Goal: Task Accomplishment & Management: Manage account settings

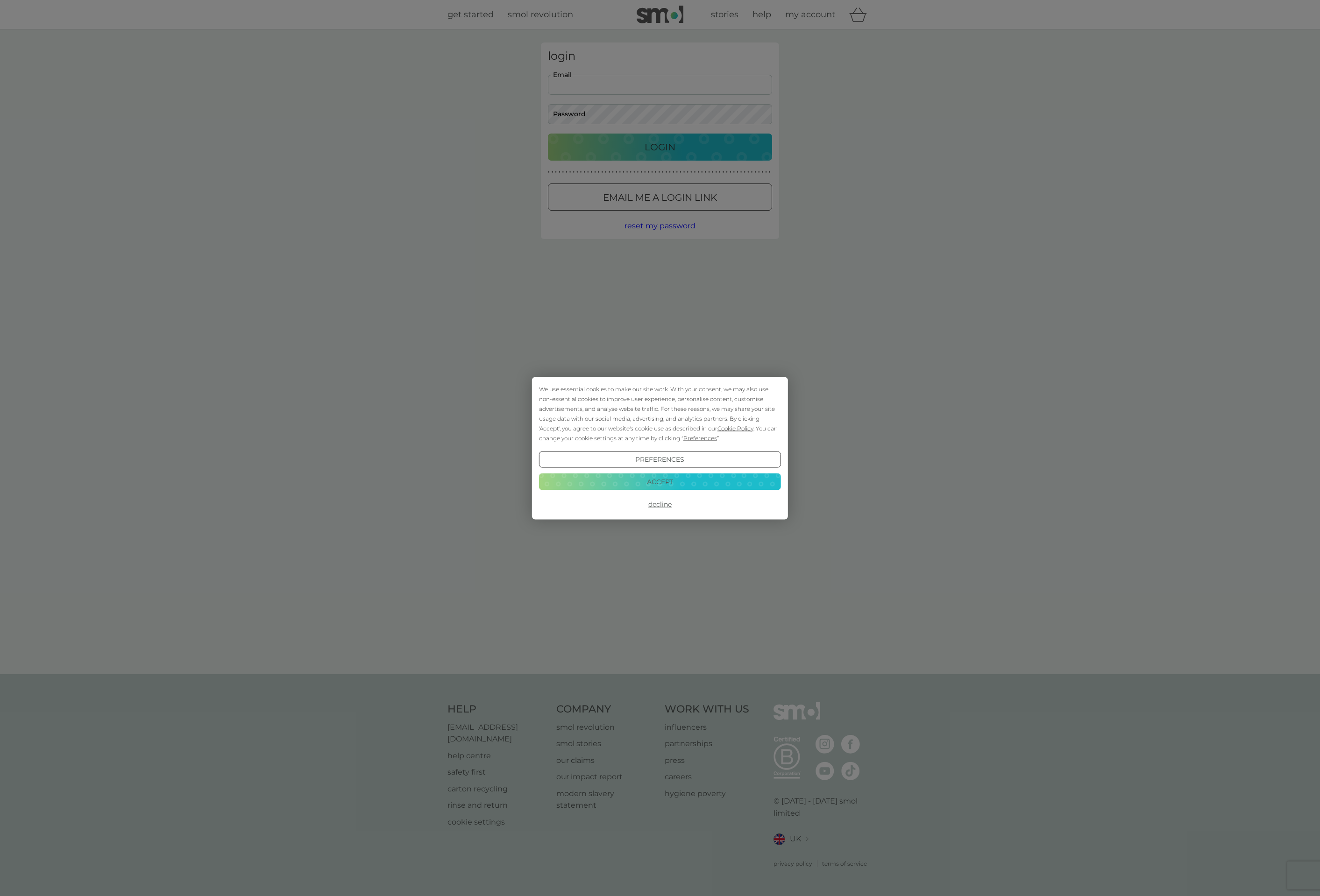
type input "[EMAIL_ADDRESS][DOMAIN_NAME]"
click at [607, 146] on div "We use essential cookies to make our site work. With your consent, we may also …" at bounding box center [660, 448] width 1320 height 896
click at [619, 483] on button "Accept" at bounding box center [659, 482] width 242 height 17
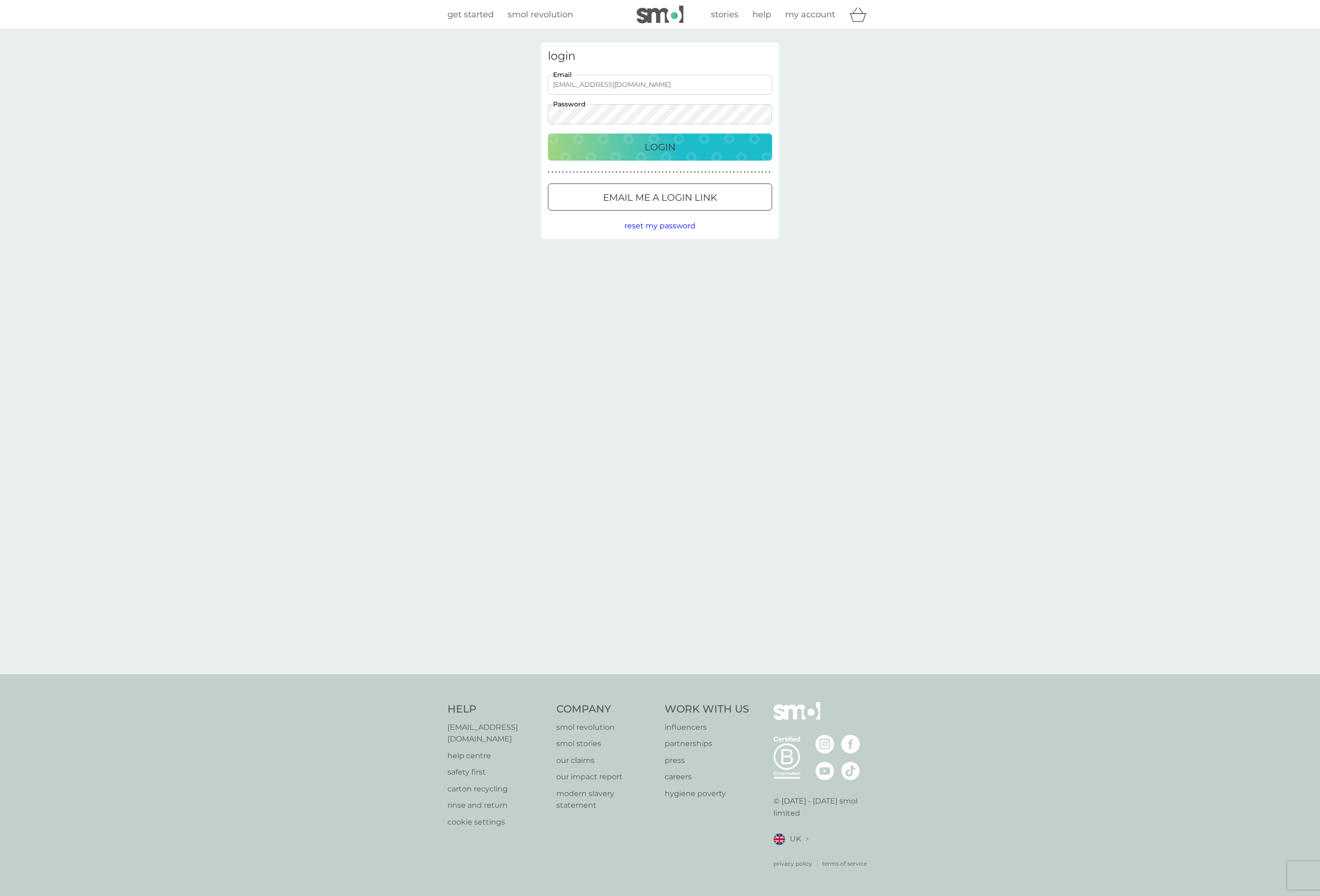
click at [656, 138] on button "Login" at bounding box center [660, 147] width 224 height 27
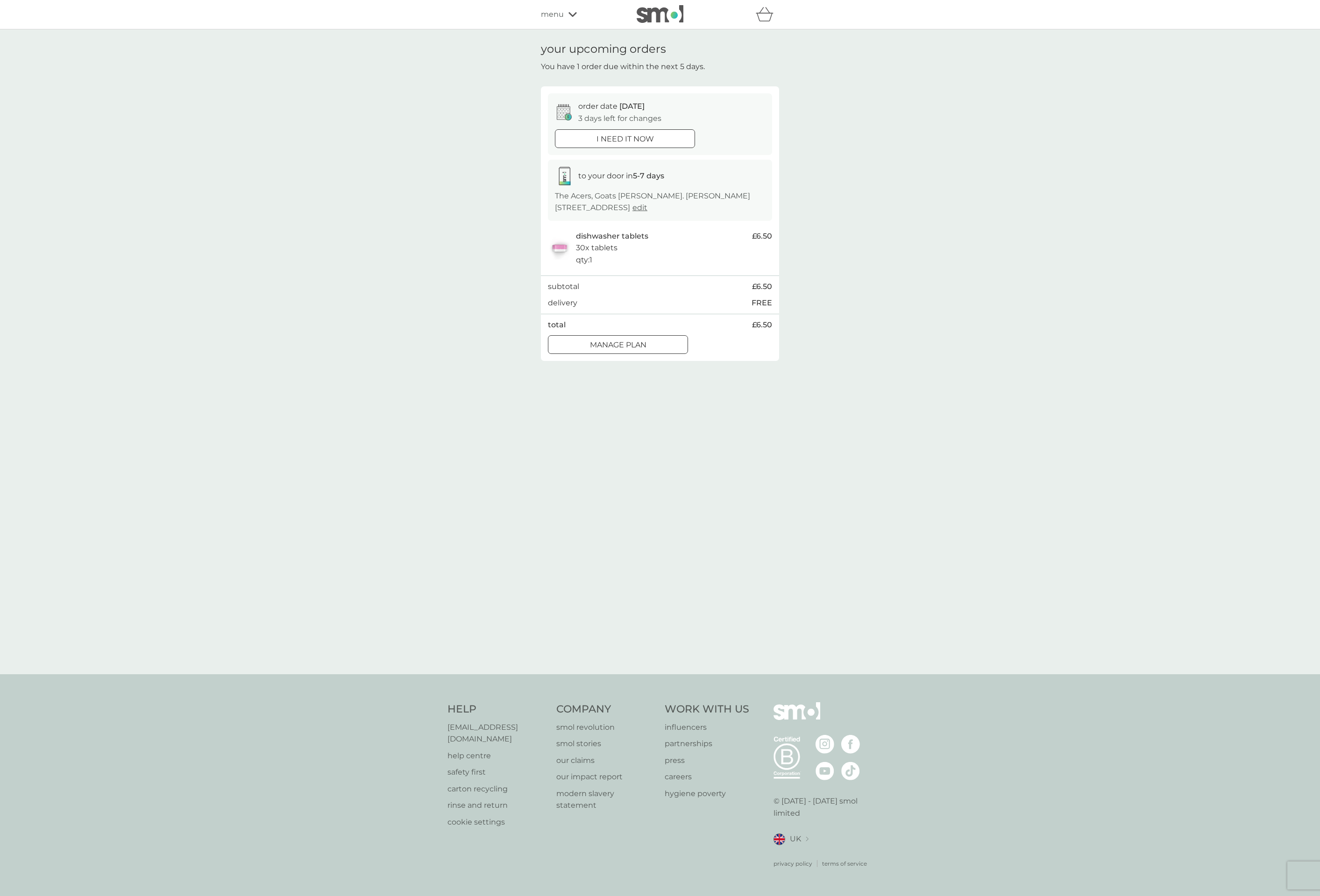
click at [622, 347] on p "Manage plan" at bounding box center [618, 345] width 57 height 12
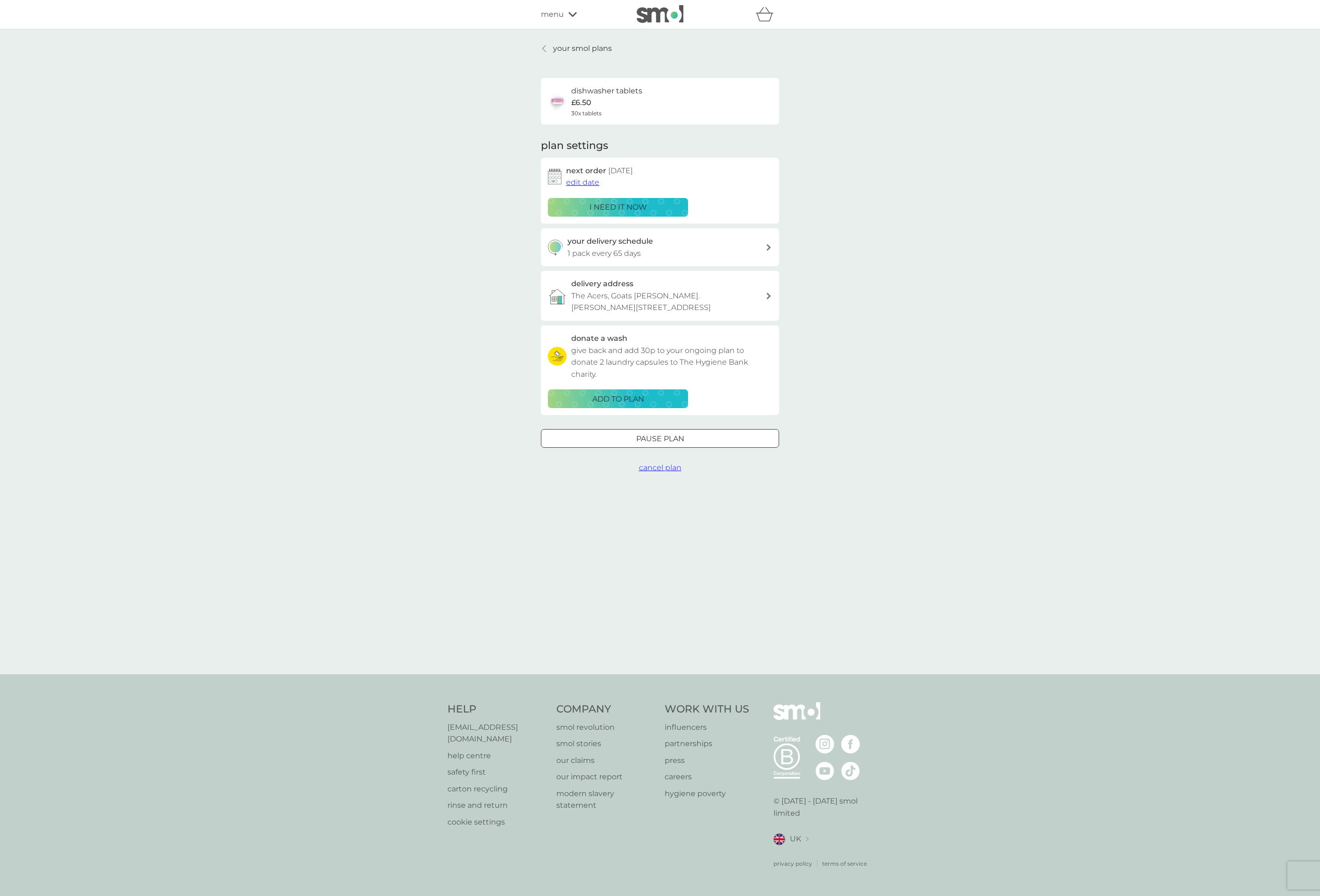
click at [587, 184] on span "edit date" at bounding box center [583, 182] width 33 height 9
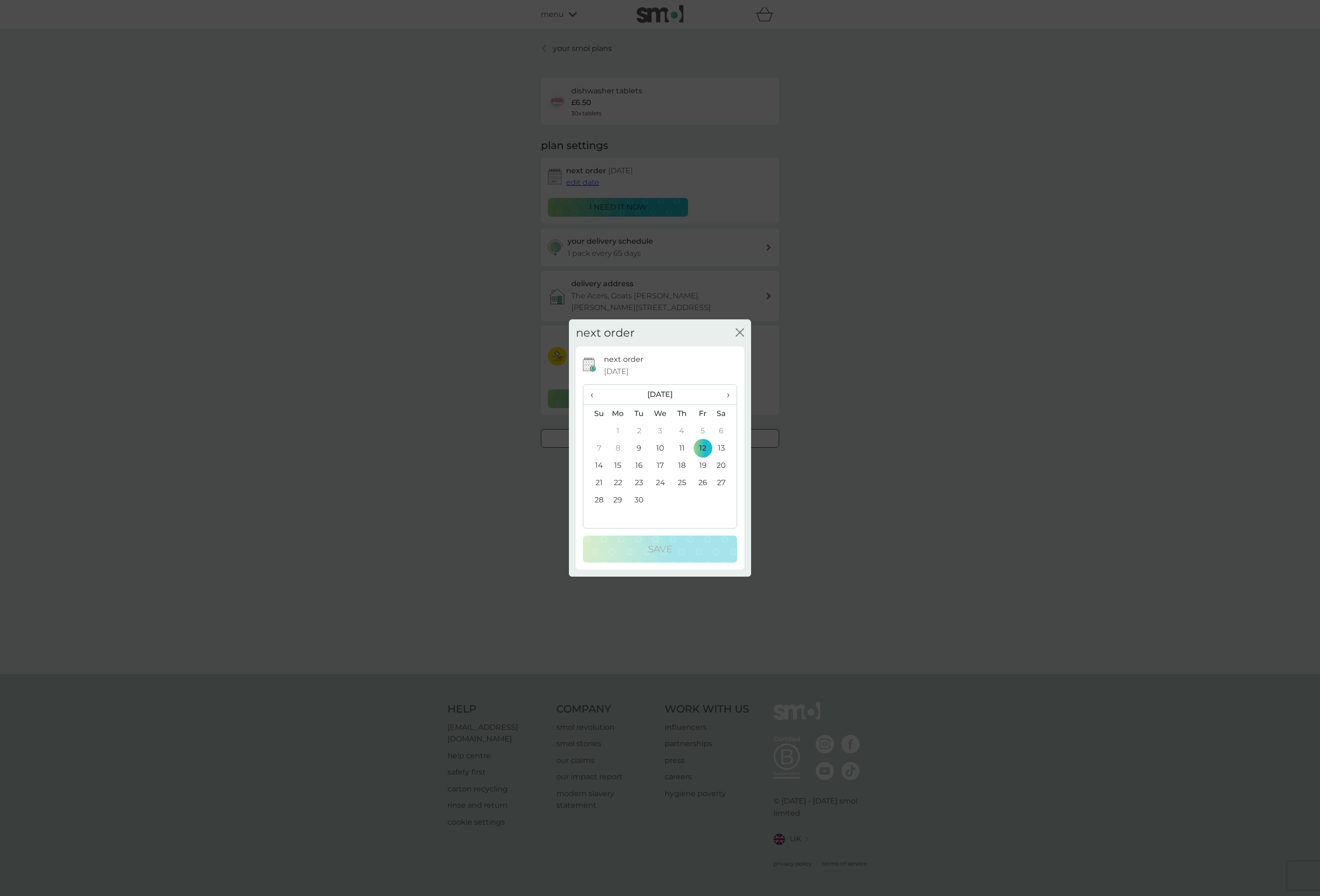
click at [726, 394] on span "›" at bounding box center [725, 394] width 9 height 19
click at [664, 426] on td "1" at bounding box center [661, 431] width 22 height 17
click at [672, 553] on p "Save" at bounding box center [659, 549] width 24 height 15
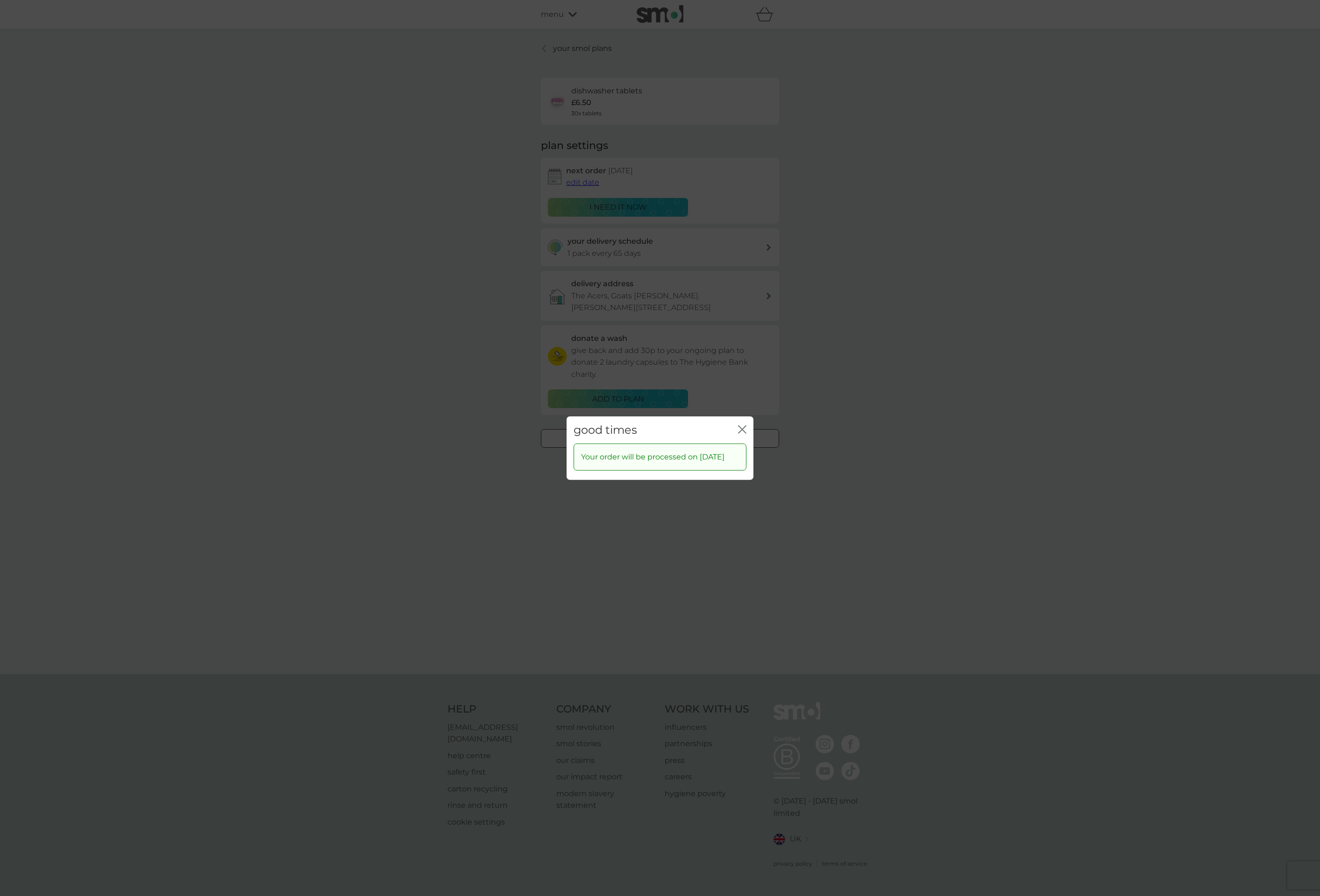
click at [748, 427] on div "good times close" at bounding box center [659, 429] width 187 height 27
click at [740, 428] on icon "close" at bounding box center [742, 429] width 9 height 9
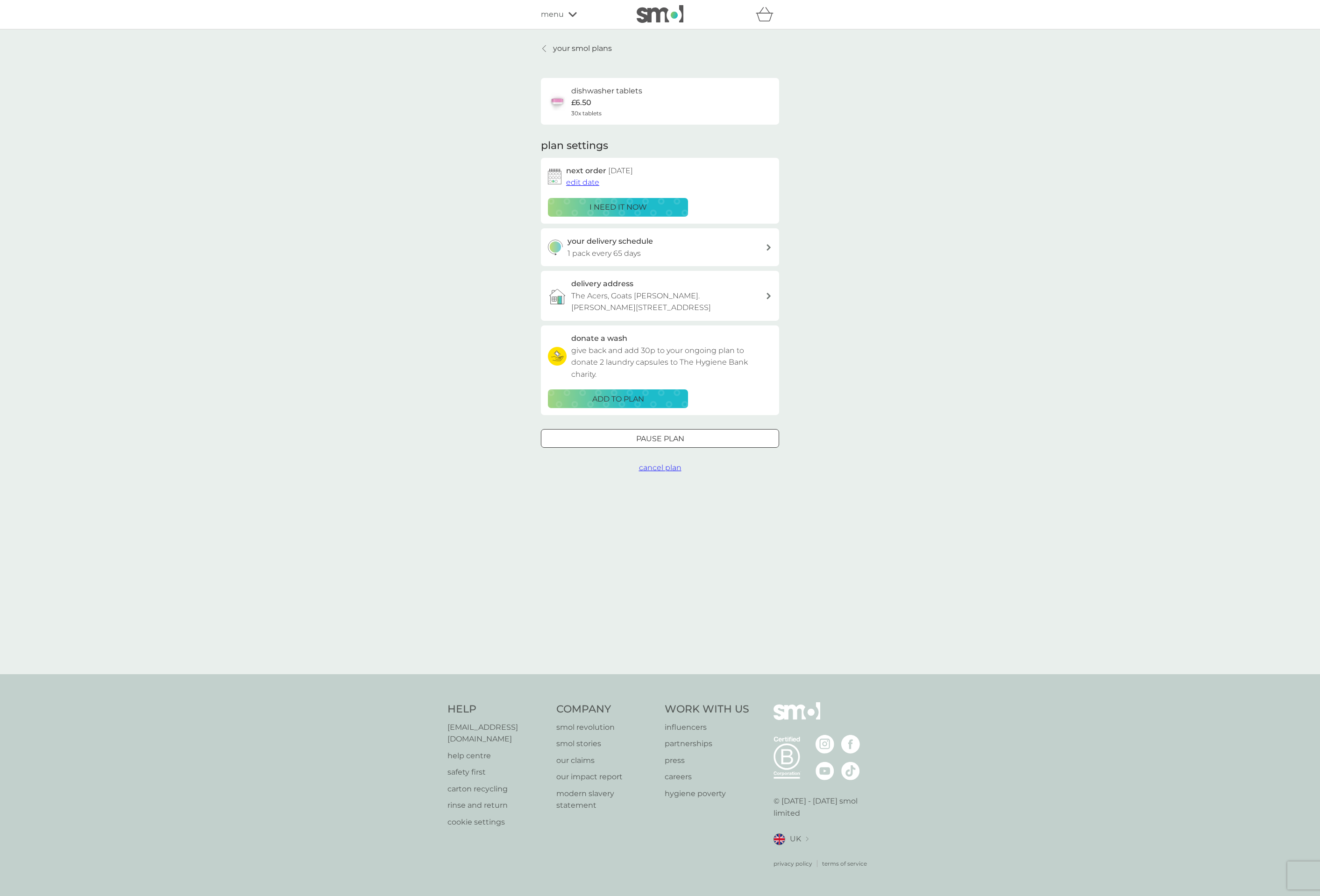
click at [561, 17] on span "menu" at bounding box center [552, 15] width 23 height 12
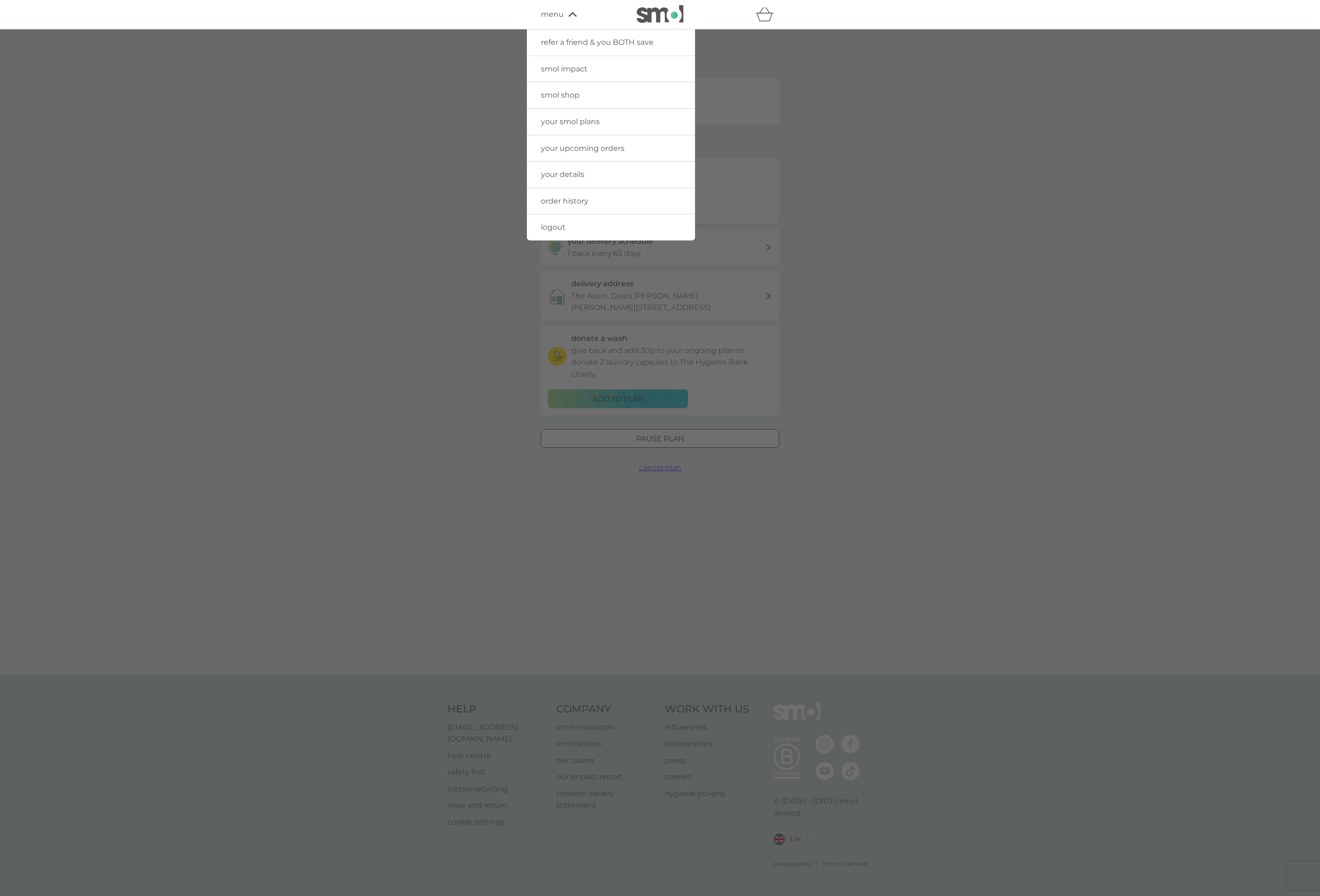
click at [573, 228] on link "logout" at bounding box center [611, 227] width 168 height 26
